Goal: Task Accomplishment & Management: Manage account settings

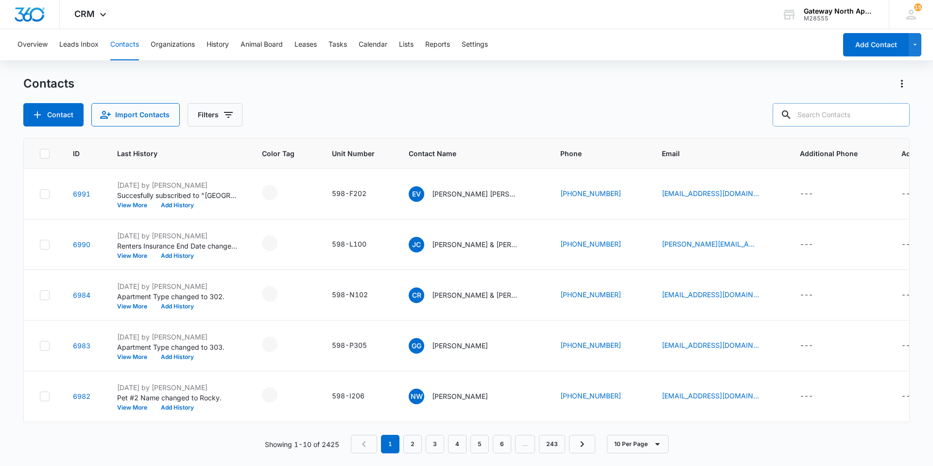
click at [815, 120] on input "text" at bounding box center [841, 114] width 137 height 23
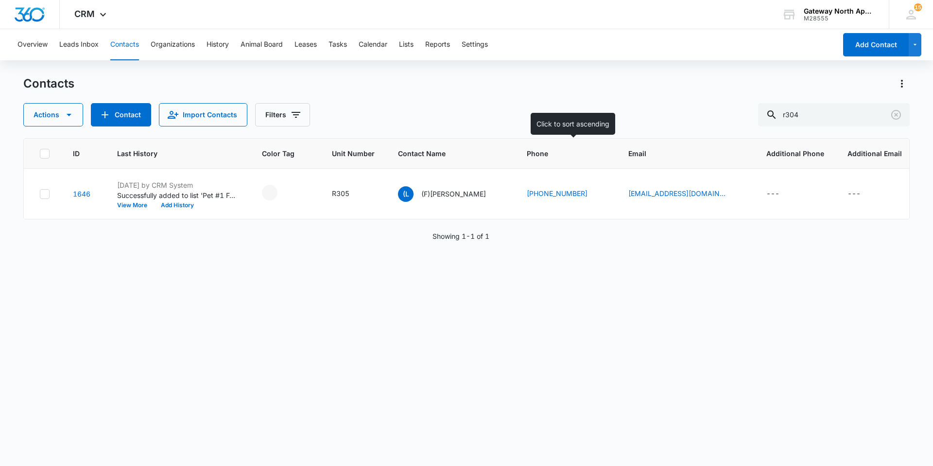
type input "r304"
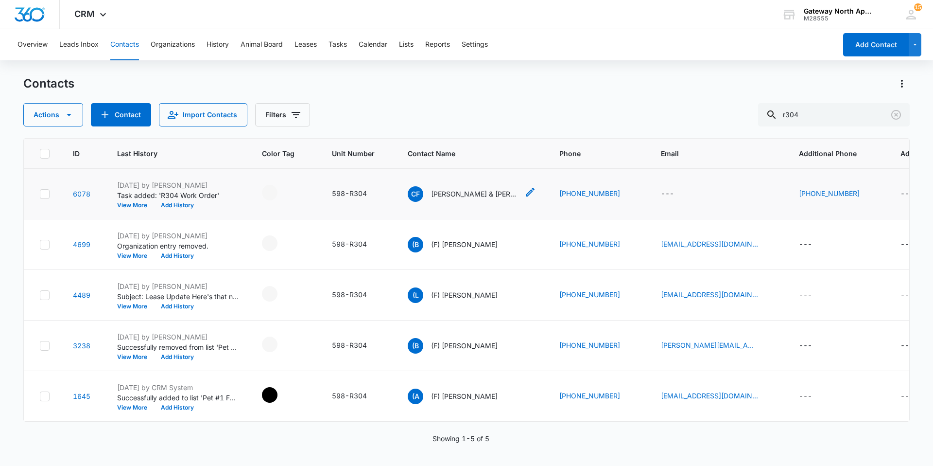
click at [489, 195] on p "[PERSON_NAME] & [PERSON_NAME]" at bounding box center [474, 194] width 87 height 10
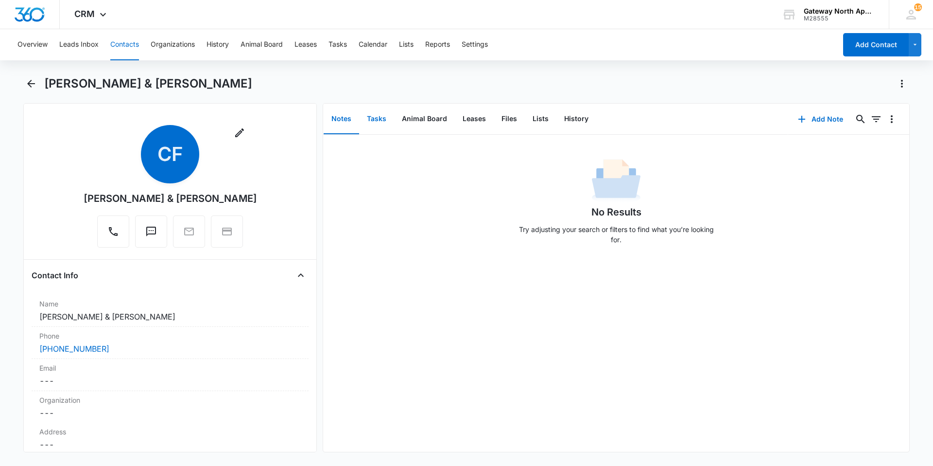
click at [374, 125] on button "Tasks" at bounding box center [376, 119] width 35 height 30
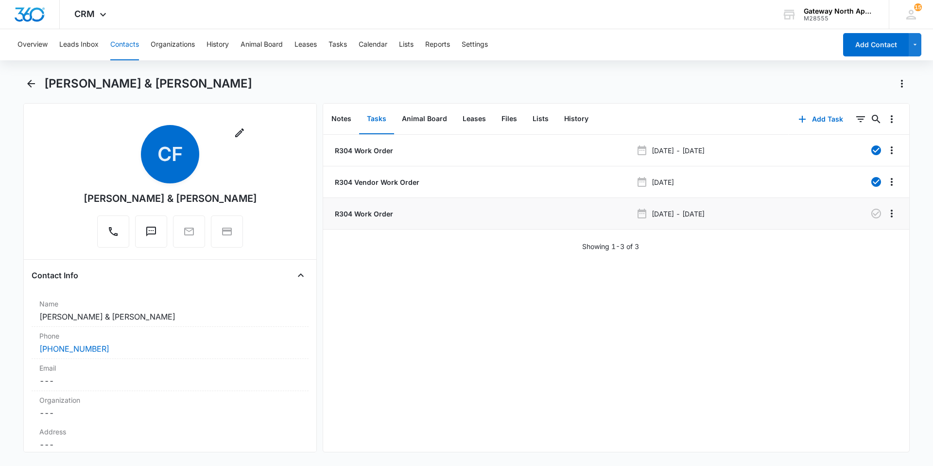
click at [377, 217] on p "R304 Work Order" at bounding box center [363, 213] width 60 height 10
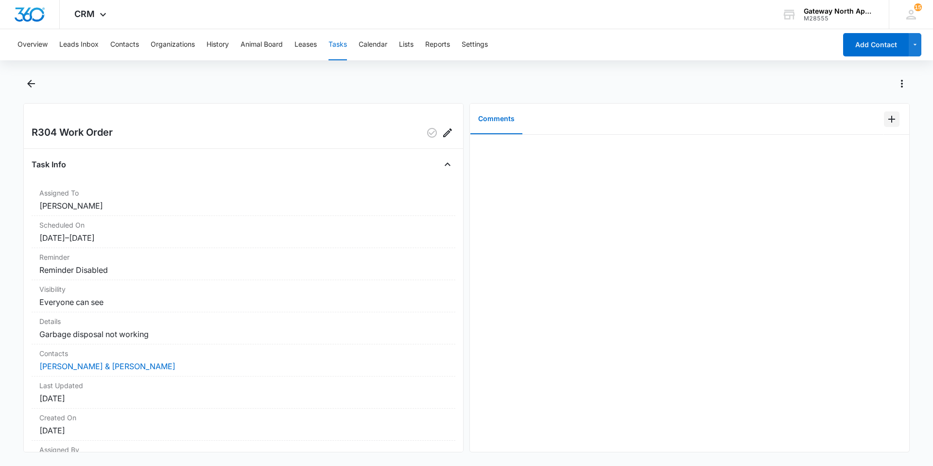
click at [886, 113] on icon "Add Comment" at bounding box center [892, 119] width 12 height 12
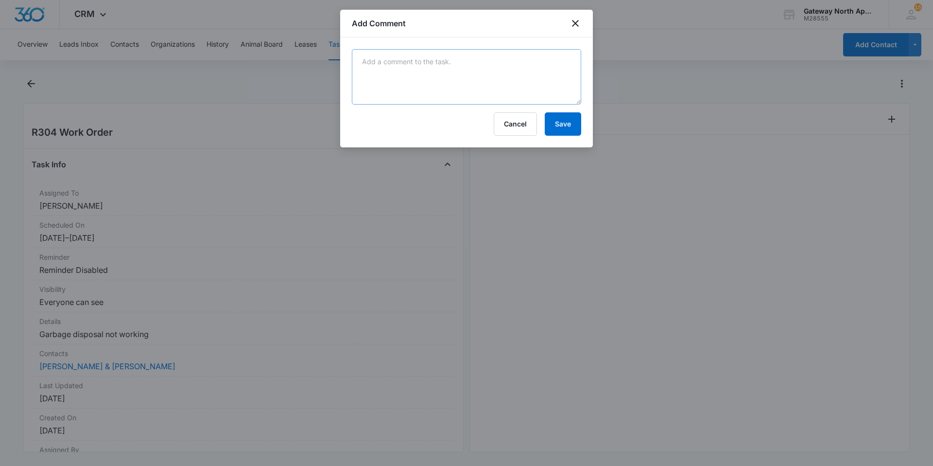
drag, startPoint x: 522, startPoint y: 27, endPoint x: 514, endPoint y: 65, distance: 39.3
click at [522, 30] on div "Add Comment" at bounding box center [466, 24] width 253 height 28
click at [514, 65] on textarea at bounding box center [466, 76] width 229 height 55
click at [545, 63] on textarea "tenant was able to get it figured out on their own, would ike to cancel." at bounding box center [466, 76] width 229 height 55
type textarea "tenant was able to get it figured out on their own, would like to cancel."
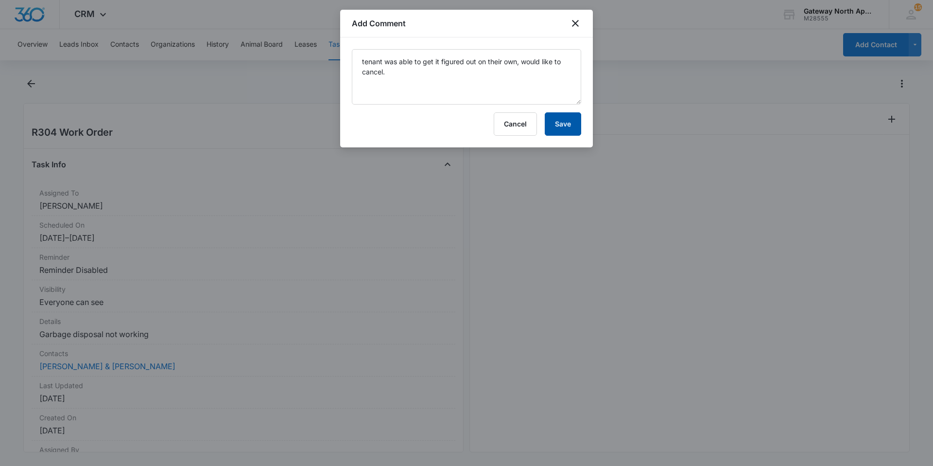
click at [551, 125] on button "Save" at bounding box center [563, 123] width 36 height 23
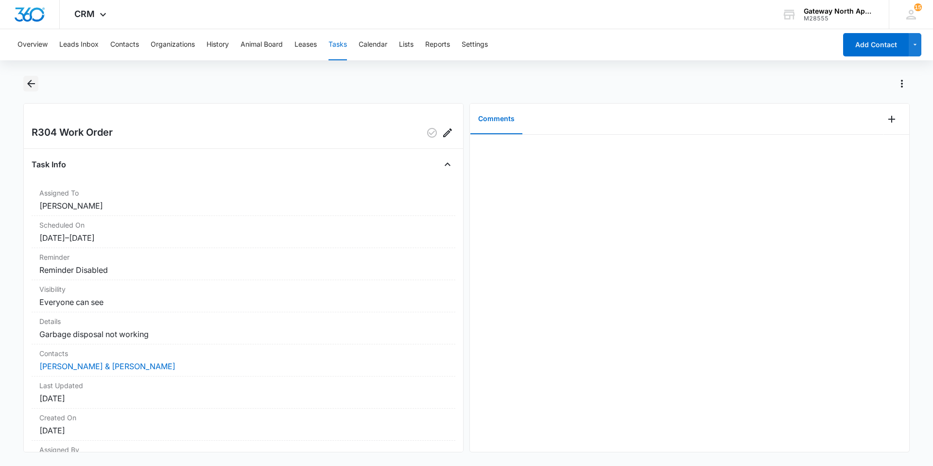
click at [26, 84] on icon "Back" at bounding box center [31, 84] width 12 height 12
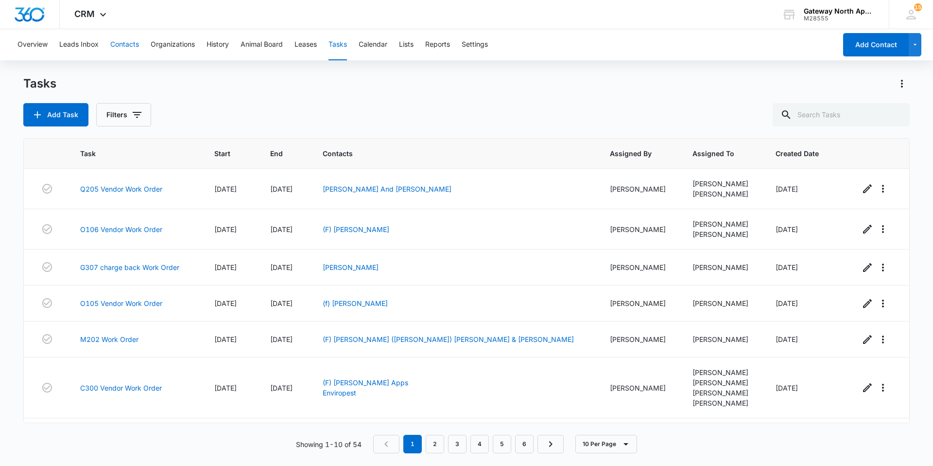
click at [113, 44] on button "Contacts" at bounding box center [124, 44] width 29 height 31
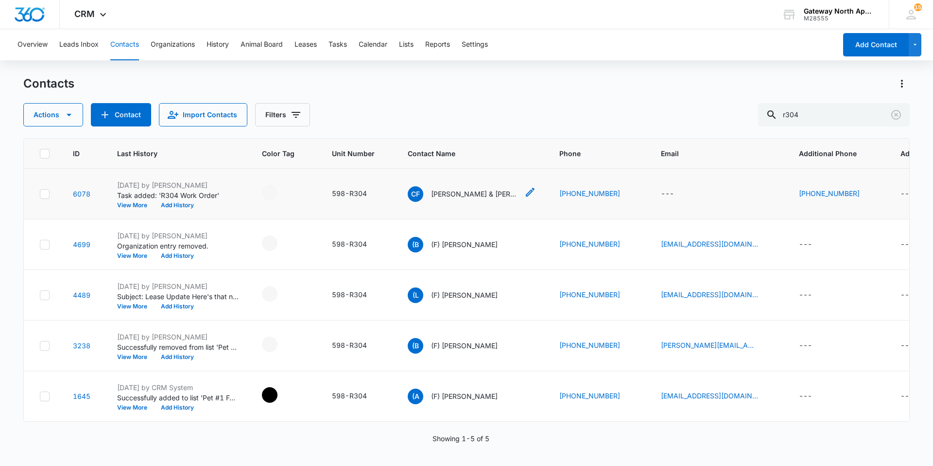
click at [482, 198] on p "[PERSON_NAME] & [PERSON_NAME]" at bounding box center [474, 194] width 87 height 10
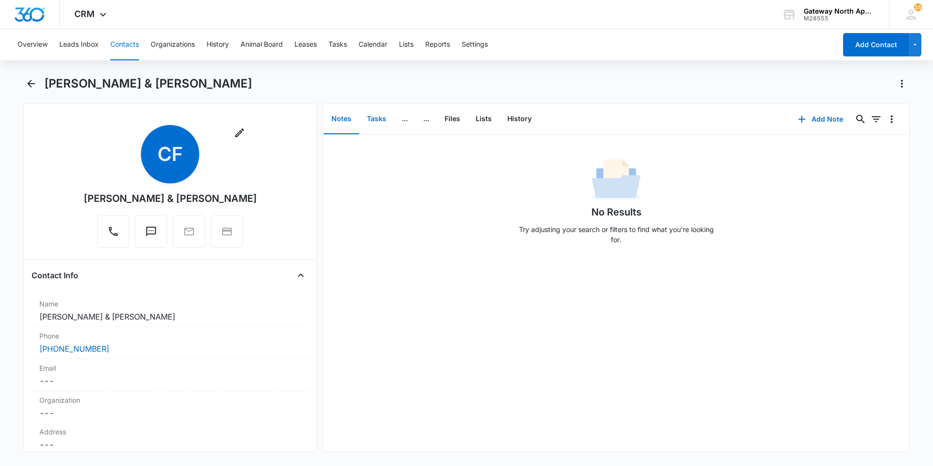
click at [384, 125] on button "Tasks" at bounding box center [376, 119] width 35 height 30
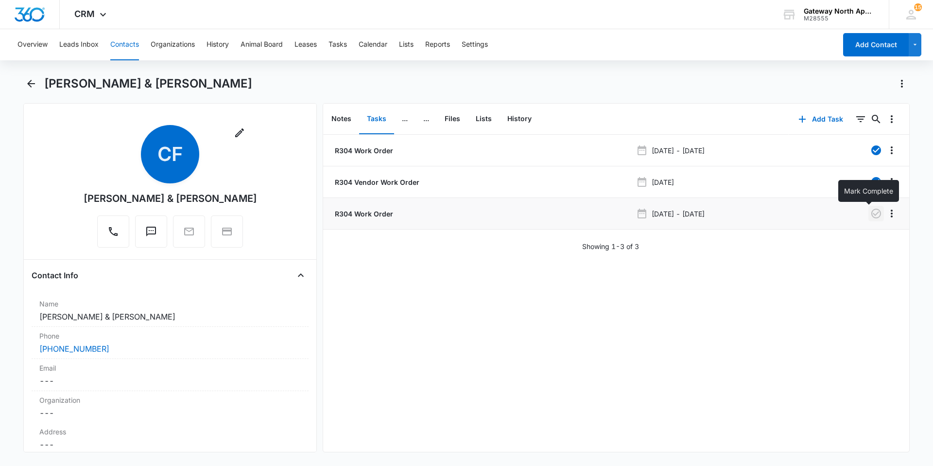
click at [872, 216] on icon "button" at bounding box center [876, 213] width 10 height 10
click at [120, 49] on button "Contacts" at bounding box center [124, 44] width 29 height 31
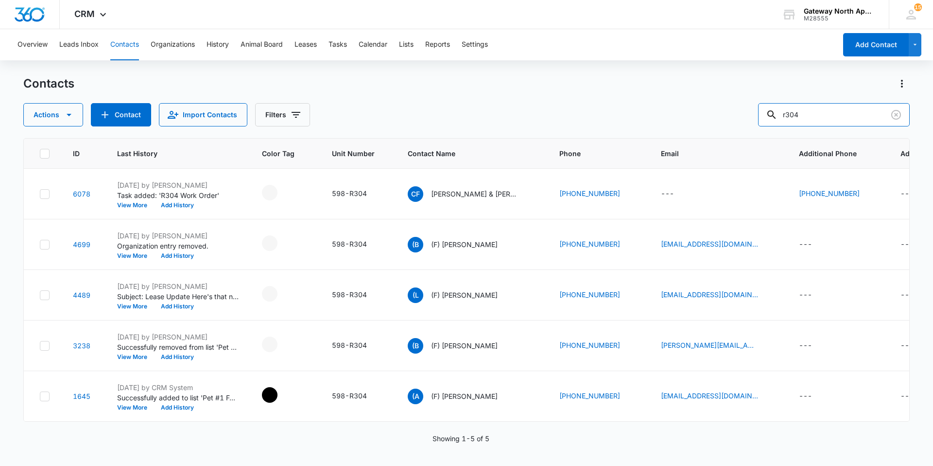
drag, startPoint x: 837, startPoint y: 115, endPoint x: 618, endPoint y: 111, distance: 219.2
click at [627, 115] on div "Actions Contact Import Contacts Filters r304" at bounding box center [466, 114] width 886 height 23
type input "g204"
